Goal: Ask a question: Seek information or help from site administrators or community

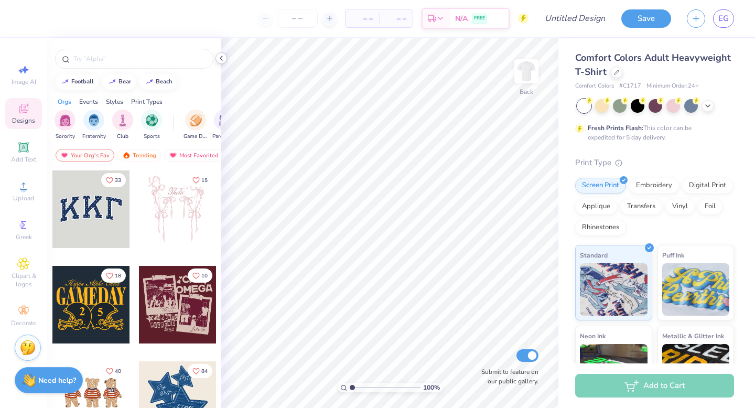
click at [219, 57] on icon at bounding box center [221, 58] width 8 height 8
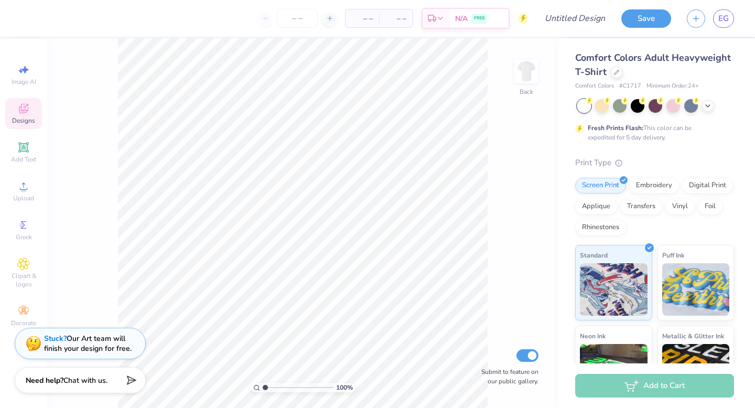
click at [49, 349] on div "Stuck? Our Art team will finish your design for free." at bounding box center [88, 343] width 88 height 20
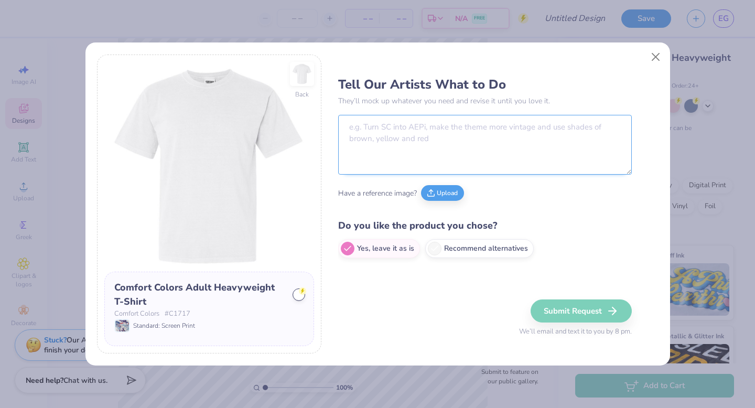
click at [416, 138] on textarea at bounding box center [485, 145] width 294 height 60
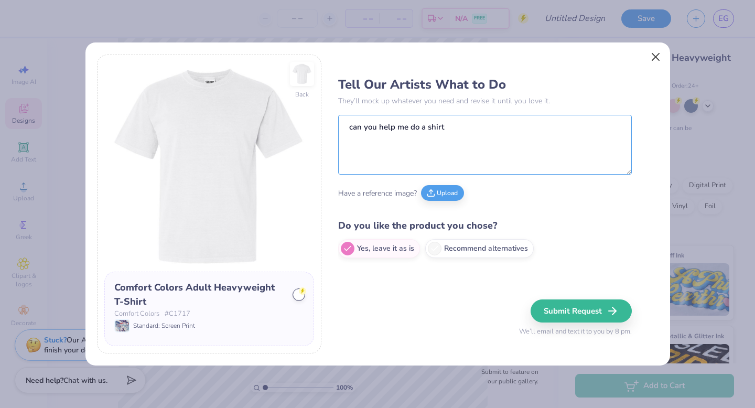
type textarea "can you help me do a shirt"
click at [654, 56] on button "Close" at bounding box center [655, 57] width 20 height 20
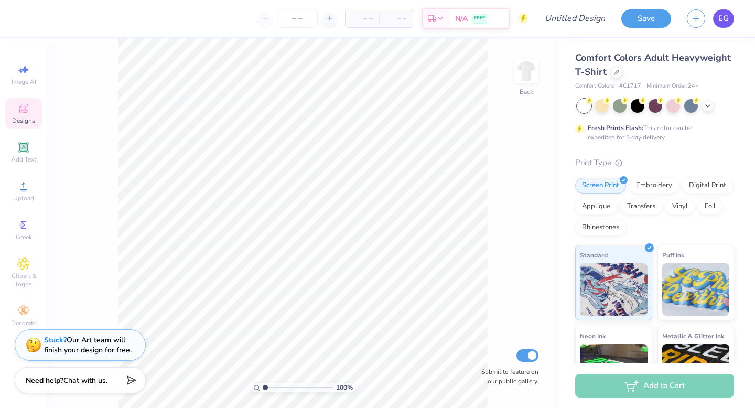
click at [721, 19] on span "EG" at bounding box center [723, 19] width 10 height 12
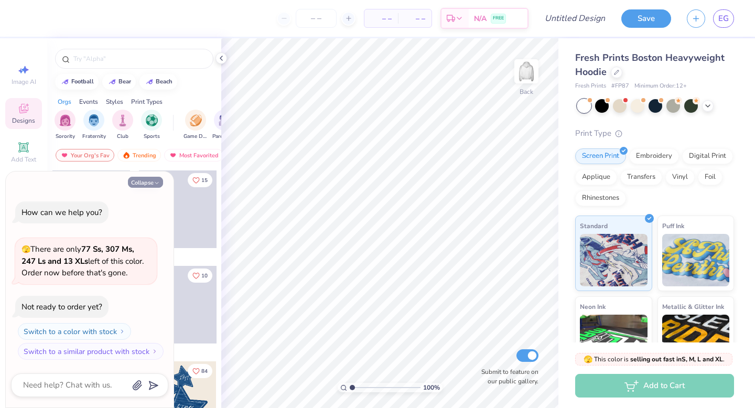
click at [147, 179] on button "Collapse" at bounding box center [145, 182] width 35 height 11
type textarea "x"
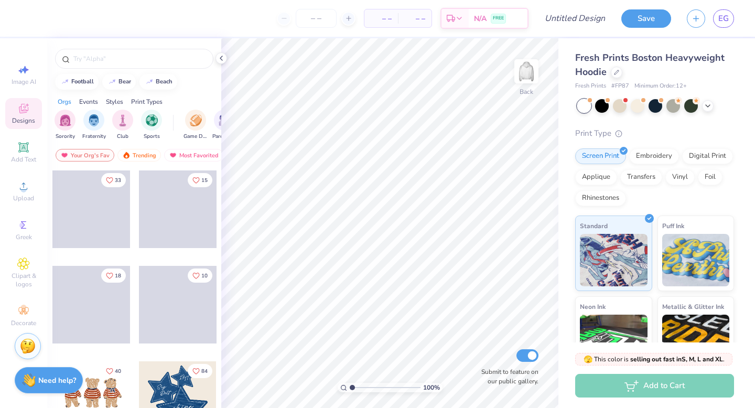
click at [26, 342] on img at bounding box center [28, 346] width 16 height 16
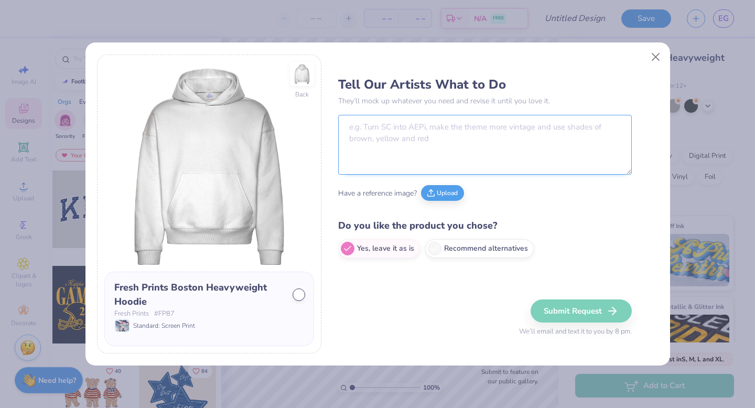
click at [394, 127] on textarea at bounding box center [485, 145] width 294 height 60
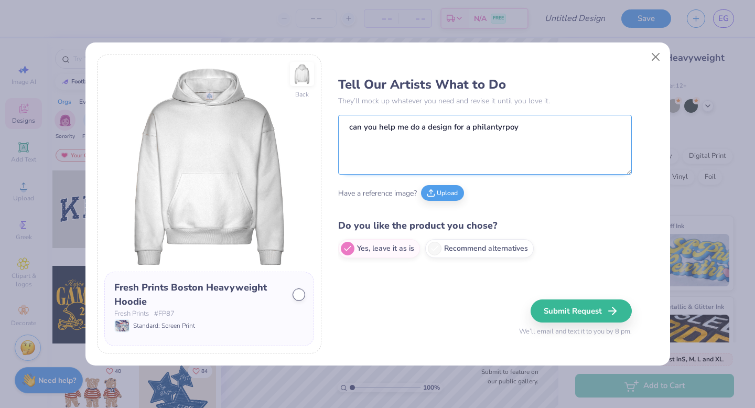
click at [505, 123] on textarea "can you help me do a design for a philantyrpoy" at bounding box center [485, 145] width 294 height 60
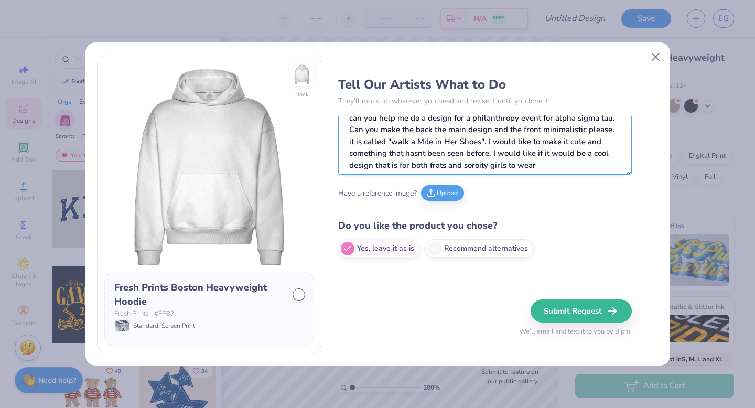
scroll to position [10, 0]
click at [387, 142] on textarea "can you help me do a design for a philanthropy event for alpha sigma tau. Can y…" at bounding box center [485, 145] width 294 height 60
click at [563, 165] on textarea "can you help me do a design for a philanthropy event for alpha sigma tau. Can y…" at bounding box center [485, 145] width 294 height 60
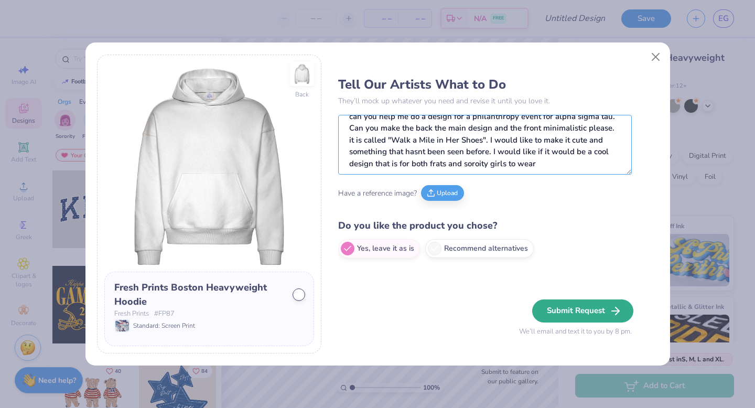
type textarea "can you help me do a design for a philanthropy event for alpha sigma tau. Can y…"
click at [550, 309] on button "Submit Request" at bounding box center [582, 310] width 101 height 23
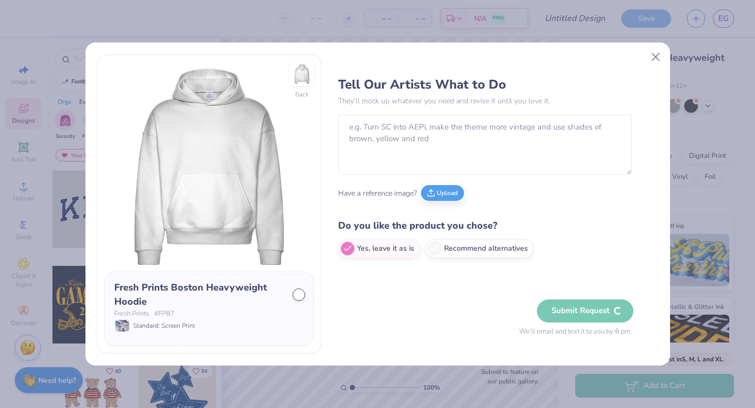
scroll to position [0, 0]
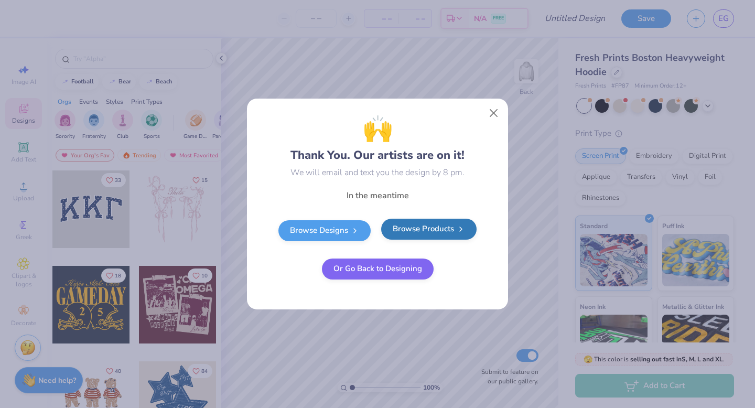
click at [429, 232] on link "Browse Products" at bounding box center [428, 229] width 95 height 21
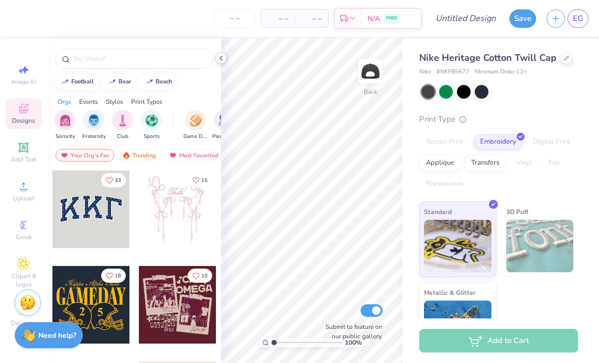
click at [220, 56] on icon at bounding box center [221, 58] width 8 height 8
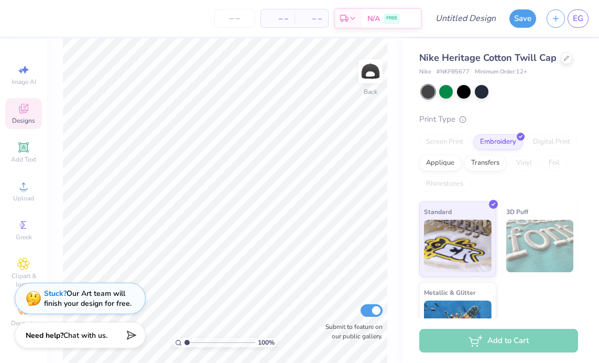
click at [49, 291] on strong "Stuck?" at bounding box center [55, 293] width 23 height 10
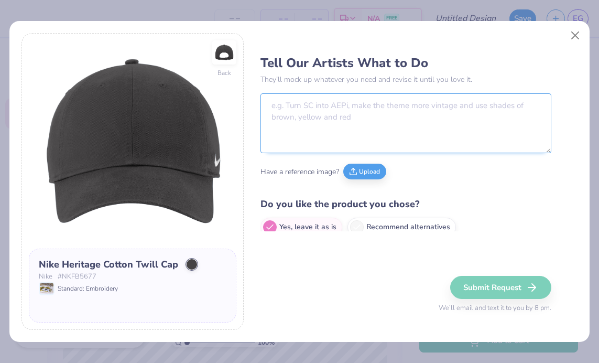
click at [330, 121] on textarea at bounding box center [405, 123] width 291 height 60
paste textarea "can you help me do a design for a philanthropy event for alpha sigma tau. Can y…"
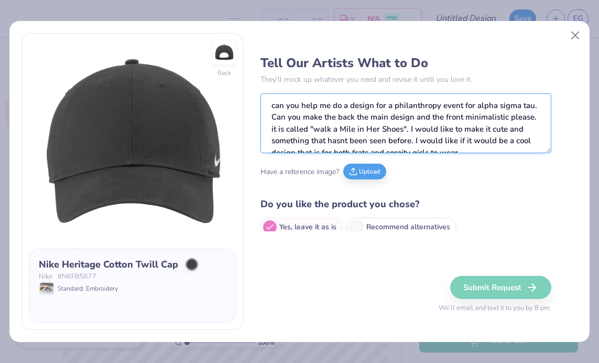
scroll to position [5, 0]
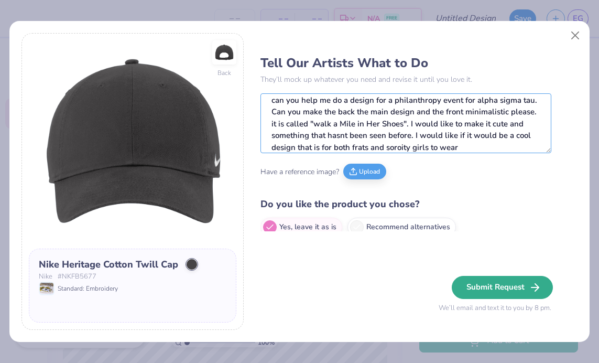
type textarea "can you help me do a design for a philanthropy event for alpha sigma tau. Can y…"
click at [476, 289] on button "Submit Request" at bounding box center [502, 287] width 101 height 23
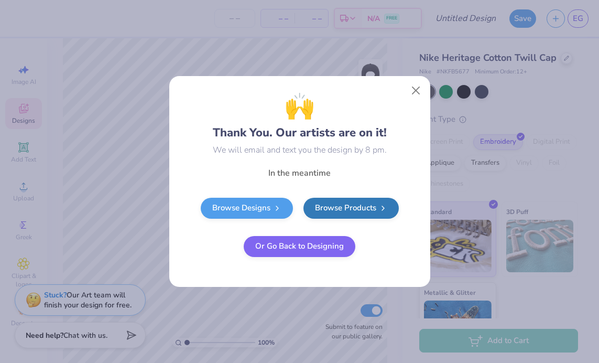
scroll to position [0, 0]
click at [412, 92] on button "Close" at bounding box center [416, 91] width 20 height 20
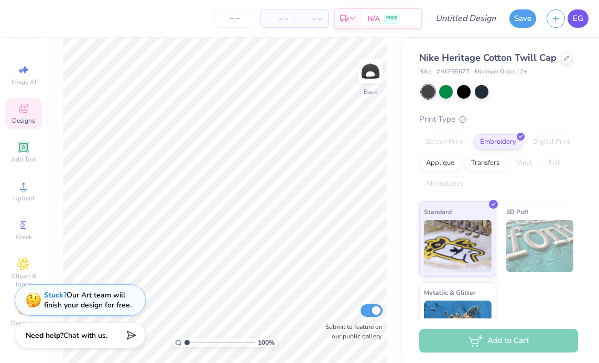
click at [582, 12] on link "EG" at bounding box center [578, 18] width 21 height 18
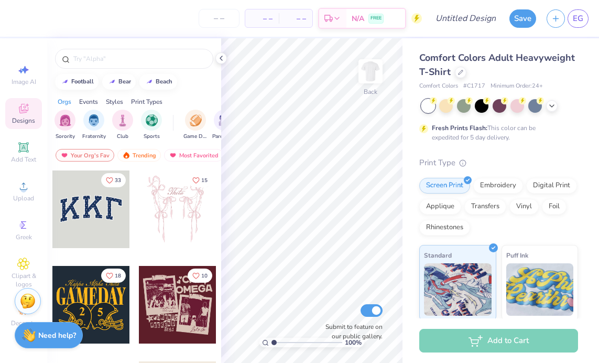
click at [28, 299] on img at bounding box center [28, 301] width 16 height 16
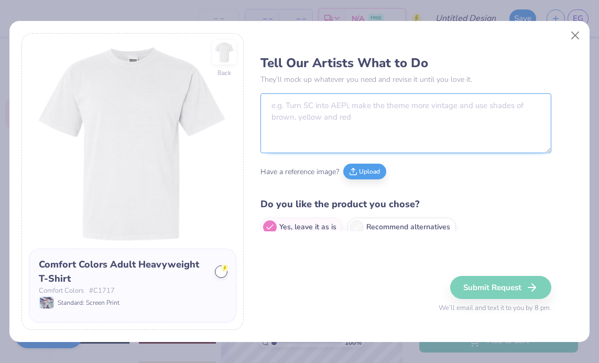
click at [418, 124] on textarea at bounding box center [405, 123] width 291 height 60
paste textarea "can you help me do a design for a philanthropy event for alpha sigma tau. Can y…"
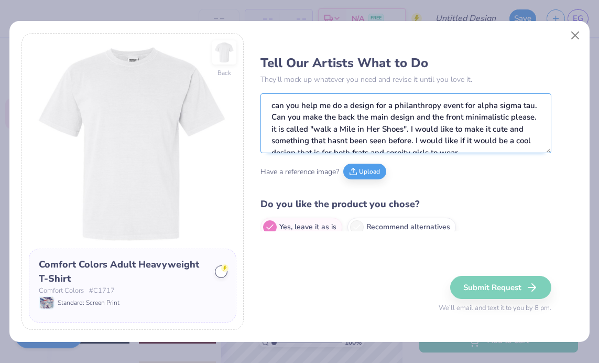
scroll to position [5, 0]
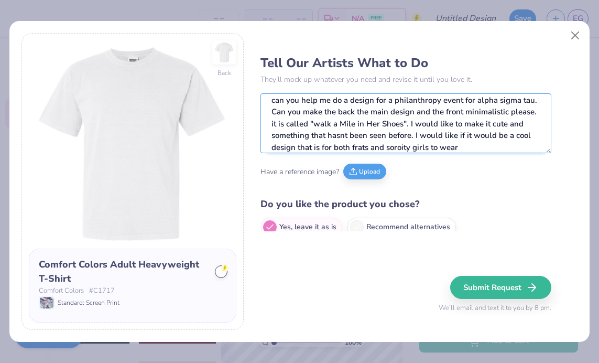
drag, startPoint x: 481, startPoint y: 147, endPoint x: 274, endPoint y: 115, distance: 210.0
click at [274, 114] on textarea "can you help me do a design for a philanthropy event for alpha sigma tau. Can y…" at bounding box center [405, 123] width 291 height 60
click at [274, 115] on textarea "can you help me do a design for a philanthropy event for alpha sigma tau. Can y…" at bounding box center [405, 123] width 291 height 60
drag, startPoint x: 269, startPoint y: 111, endPoint x: 541, endPoint y: 109, distance: 271.5
click at [541, 109] on textarea "can you help me do a design for a philanthropy event for alpha sigma tau. Can y…" at bounding box center [405, 123] width 291 height 60
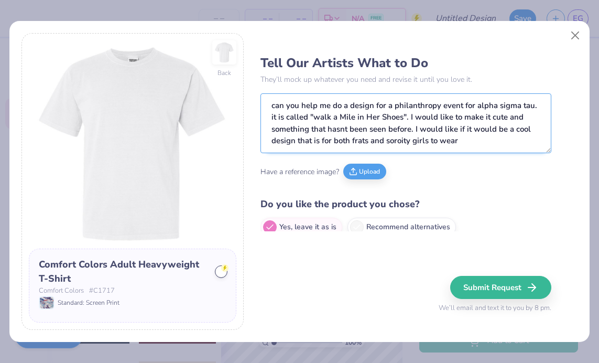
scroll to position [0, 0]
click at [274, 117] on textarea "can you help me do a design for a philanthropy event for alpha sigma tau. it is…" at bounding box center [405, 123] width 291 height 60
drag, startPoint x: 408, startPoint y: 118, endPoint x: 459, endPoint y: 147, distance: 58.7
click at [459, 147] on textarea "can you help me do a design for a philanthropy event for alpha sigma tau. It is…" at bounding box center [405, 123] width 291 height 60
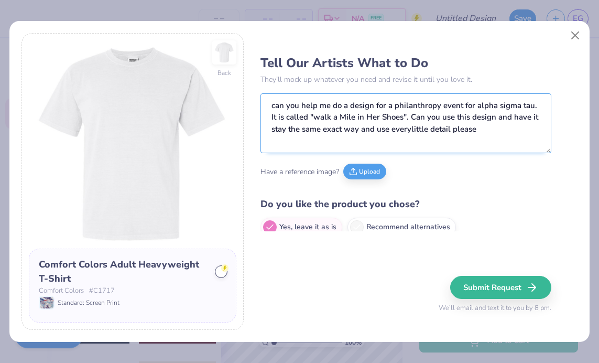
click at [412, 129] on textarea "can you help me do a design for a philanthropy event for alpha sigma tau. It is…" at bounding box center [405, 123] width 291 height 60
click at [479, 131] on textarea "can you help me do a design for a philanthropy event for alpha sigma tau. It is…" at bounding box center [405, 123] width 291 height 60
drag, startPoint x: 528, startPoint y: 133, endPoint x: 271, endPoint y: 99, distance: 258.6
click at [271, 99] on textarea "can you help me do a design for a philanthropy event for alpha sigma tau. It is…" at bounding box center [405, 123] width 291 height 60
click at [301, 141] on textarea "can you help me do a design for a philanthropy event for alpha sigma tau. It is…" at bounding box center [405, 123] width 291 height 60
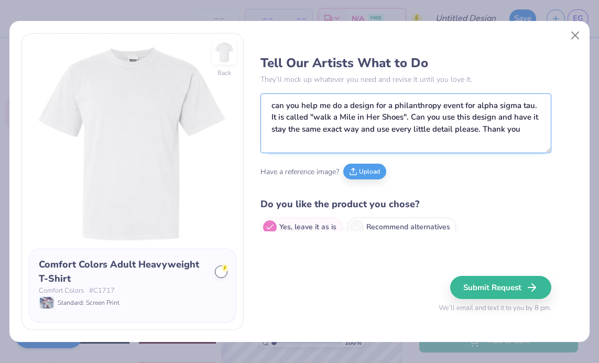
scroll to position [10, 0]
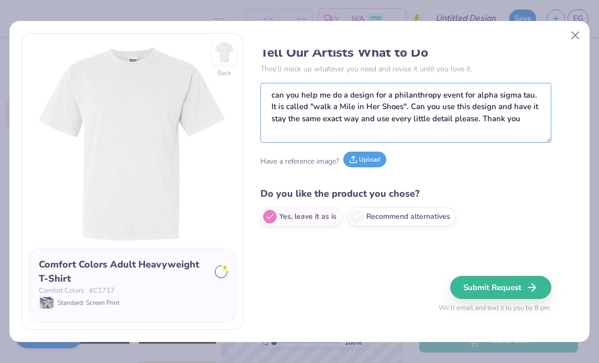
type textarea "can you help me do a design for a philanthropy event for alpha sigma tau. It is…"
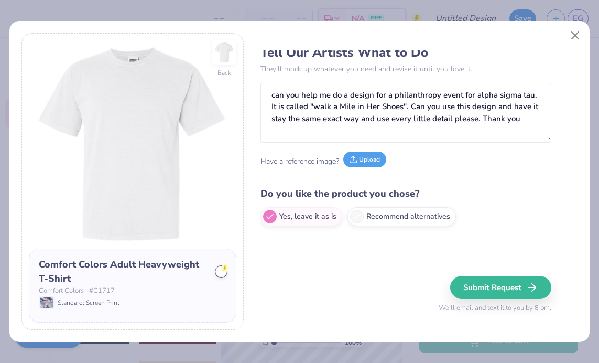
click at [368, 157] on button "Upload" at bounding box center [364, 159] width 43 height 16
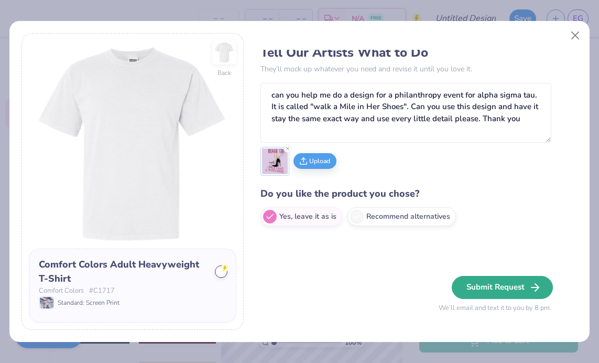
click at [506, 287] on button "Submit Request" at bounding box center [502, 287] width 101 height 23
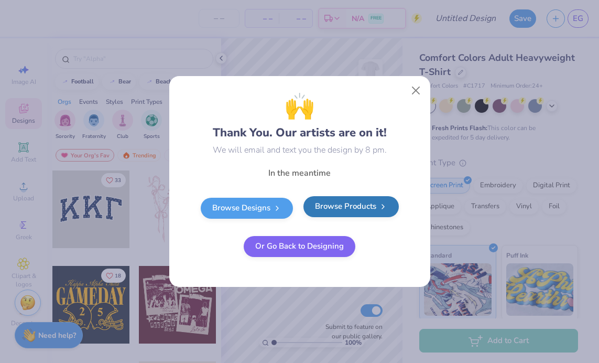
click at [368, 209] on link "Browse Products" at bounding box center [350, 206] width 95 height 21
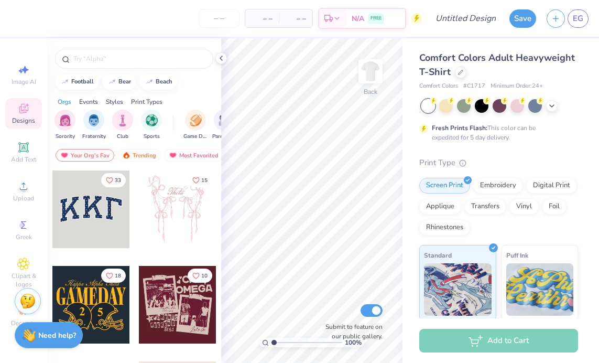
click at [26, 300] on img at bounding box center [28, 301] width 16 height 16
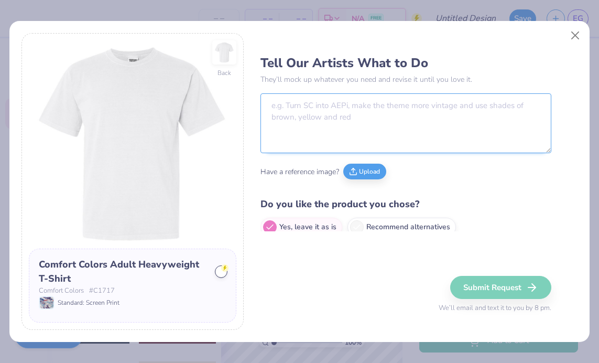
click at [362, 130] on textarea at bounding box center [405, 123] width 291 height 60
paste textarea "can you help me do a design for a philanthropy event for alpha sigma tau. It is…"
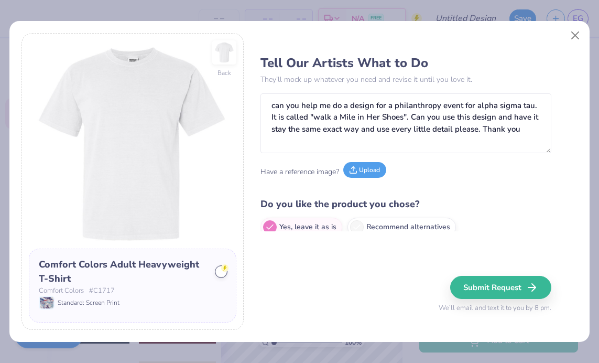
click at [365, 172] on button "Upload" at bounding box center [364, 170] width 43 height 16
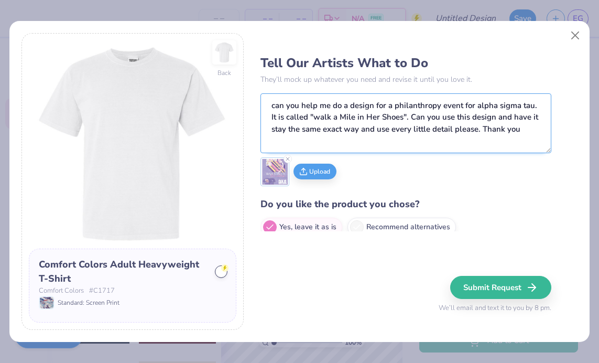
click at [533, 134] on textarea "can you help me do a design for a philanthropy event for alpha sigma tau. It is…" at bounding box center [405, 123] width 291 height 60
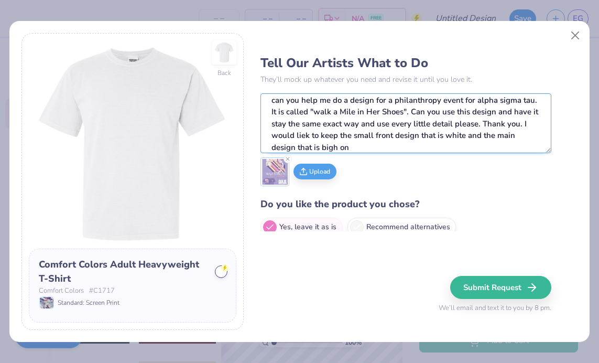
click at [297, 144] on textarea "can you help me do a design for a philanthropy event for alpha sigma tau. It is…" at bounding box center [405, 123] width 291 height 60
click at [346, 149] on textarea "can you help me do a design for a philanthropy event for alpha sigma tau. It is…" at bounding box center [405, 123] width 291 height 60
type textarea "can you help me do a design for a philanthropy event for alpha sigma tau. It is…"
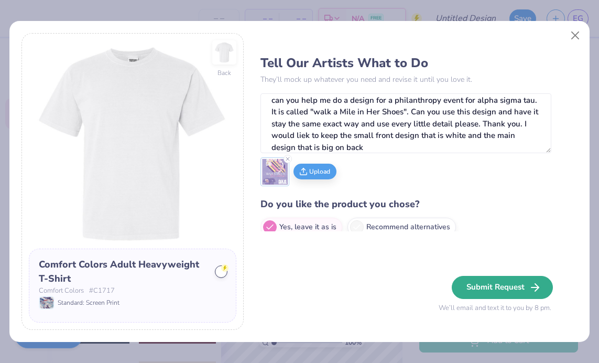
click at [472, 280] on button "Submit Request" at bounding box center [502, 287] width 101 height 23
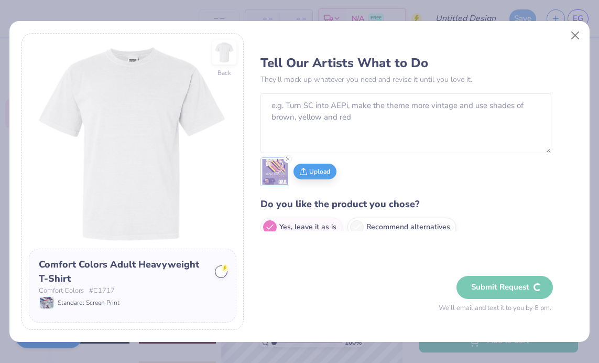
scroll to position [0, 0]
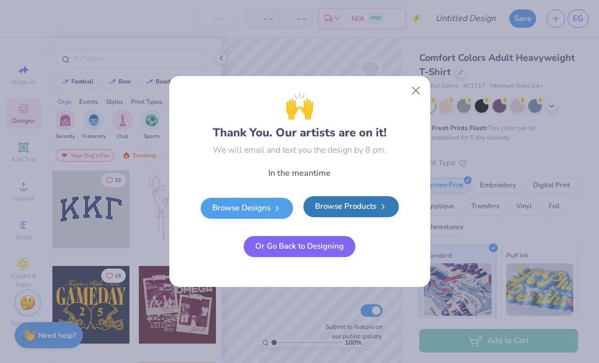
click at [351, 211] on link "Browse Products" at bounding box center [350, 206] width 95 height 21
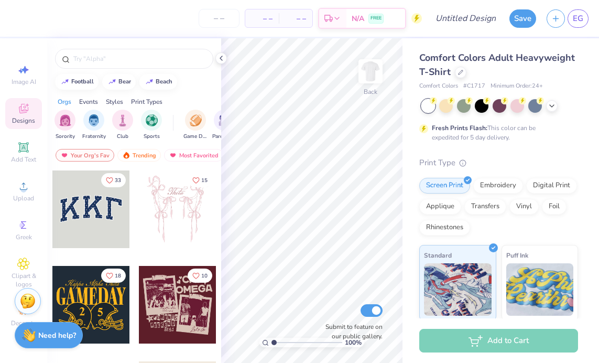
click at [22, 308] on img at bounding box center [28, 301] width 16 height 16
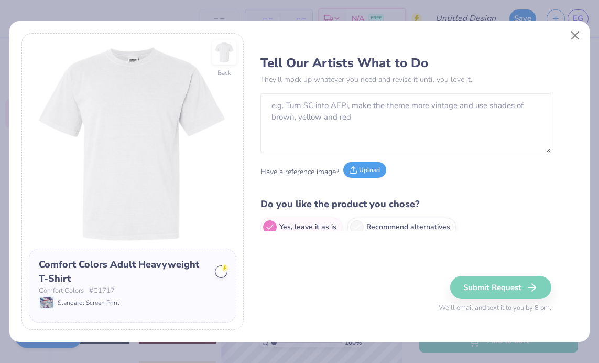
click at [367, 166] on button "Upload" at bounding box center [364, 170] width 43 height 16
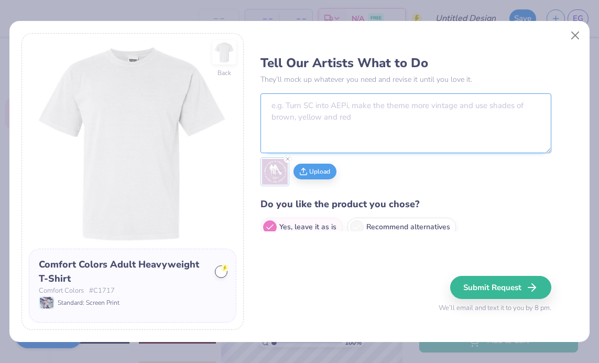
click at [425, 115] on textarea at bounding box center [405, 123] width 291 height 60
type textarea "c"
paste textarea "can you help me do a design for a philanthropy event for alpha sigma tau. It is…"
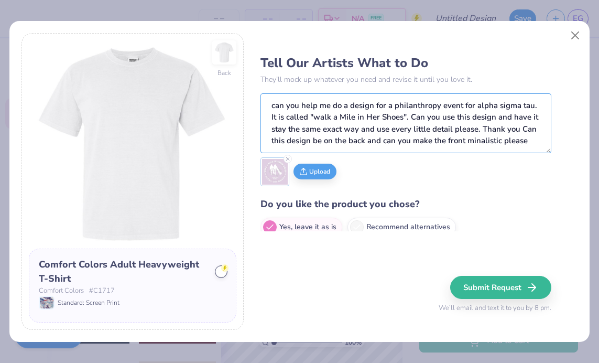
drag, startPoint x: 532, startPoint y: 138, endPoint x: 259, endPoint y: 104, distance: 274.7
click at [259, 104] on div "Back Comfort Colors Adult Heavyweight T-Shirt Comfort Colors # C1717 Standard: …" at bounding box center [299, 181] width 557 height 297
click at [534, 144] on textarea "can you help me do a design for a philanthropy event for alpha sigma tau. It is…" at bounding box center [405, 123] width 291 height 60
type textarea "can you help me do a design for a philanthropy event for alpha sigma tau. It is…"
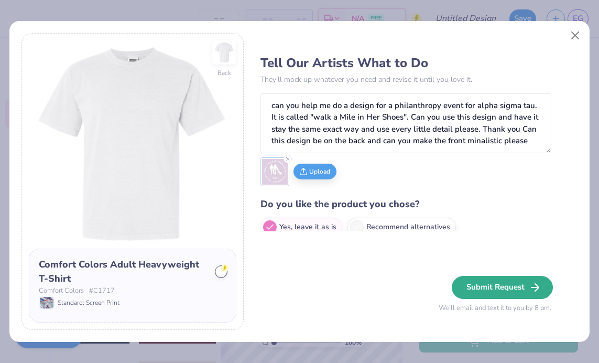
click at [484, 282] on button "Submit Request" at bounding box center [502, 287] width 101 height 23
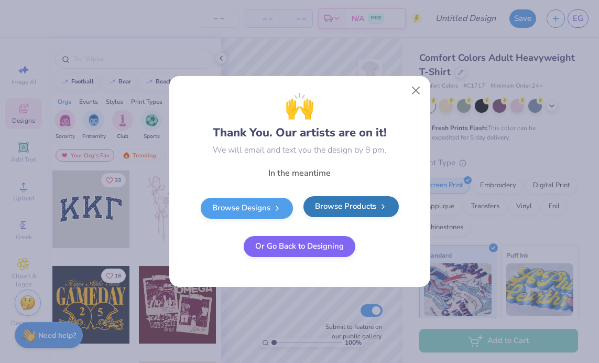
click at [340, 202] on link "Browse Products" at bounding box center [350, 206] width 95 height 21
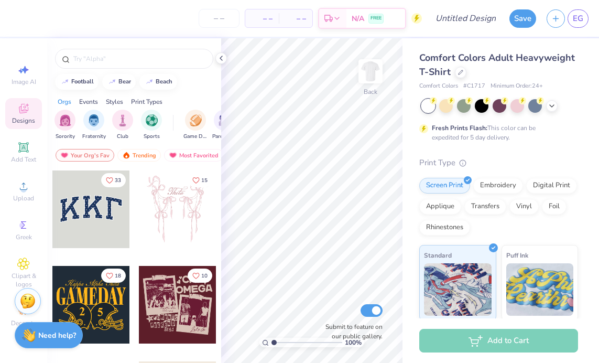
click at [27, 302] on img at bounding box center [28, 301] width 16 height 16
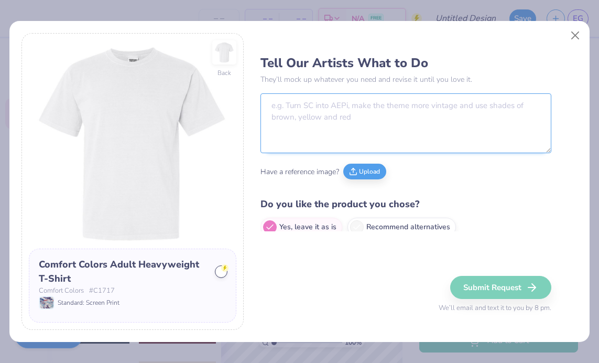
click at [407, 117] on textarea at bounding box center [405, 123] width 291 height 60
paste textarea "can you help me do a design for a philanthropy event for alpha sigma tau. It is…"
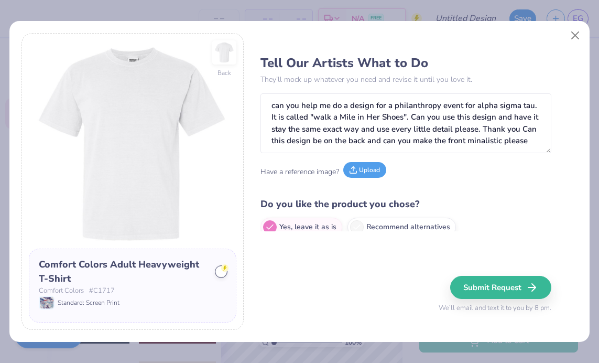
click at [368, 168] on button "Upload" at bounding box center [364, 170] width 43 height 16
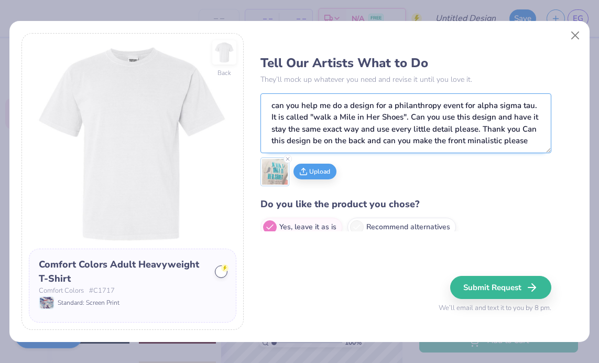
click at [455, 130] on textarea "can you help me do a design for a philanthropy event for alpha sigma tau. It is…" at bounding box center [405, 123] width 291 height 60
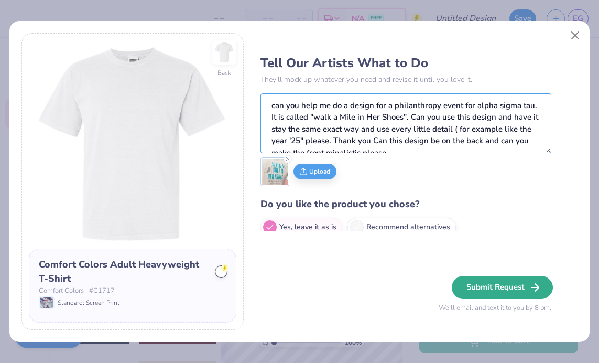
type textarea "can you help me do a design for a philanthropy event for alpha sigma tau. It is…"
click at [474, 290] on button "Submit Request" at bounding box center [502, 287] width 101 height 23
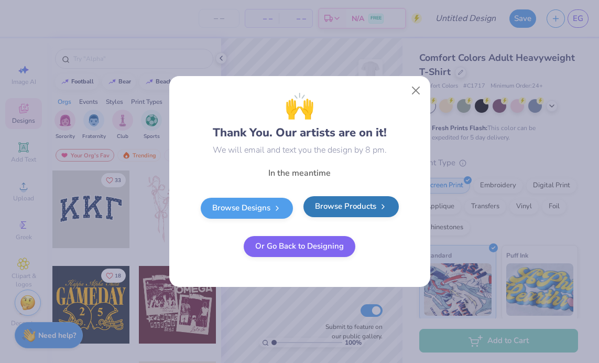
click at [363, 213] on link "Browse Products" at bounding box center [350, 206] width 95 height 21
